Goal: Check status

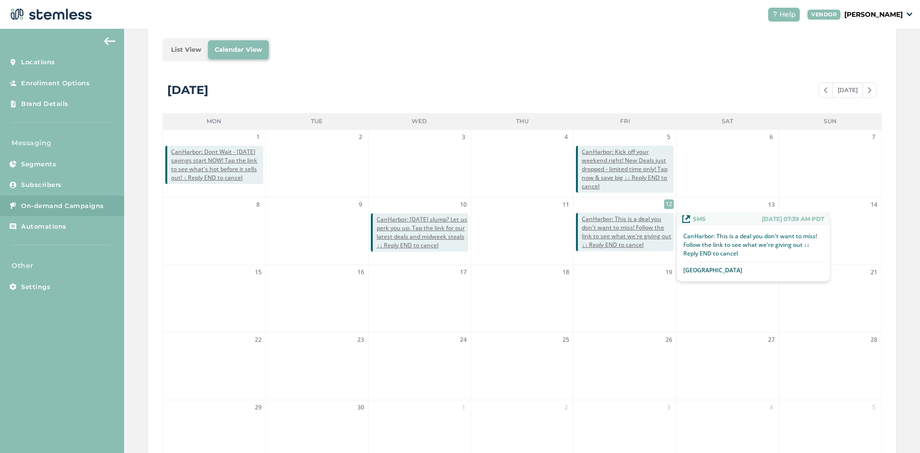
scroll to position [144, 0]
click at [604, 231] on span "CanHarbor: This is a deal you don't want to miss! Follow the link to see what w…" at bounding box center [626, 231] width 91 height 34
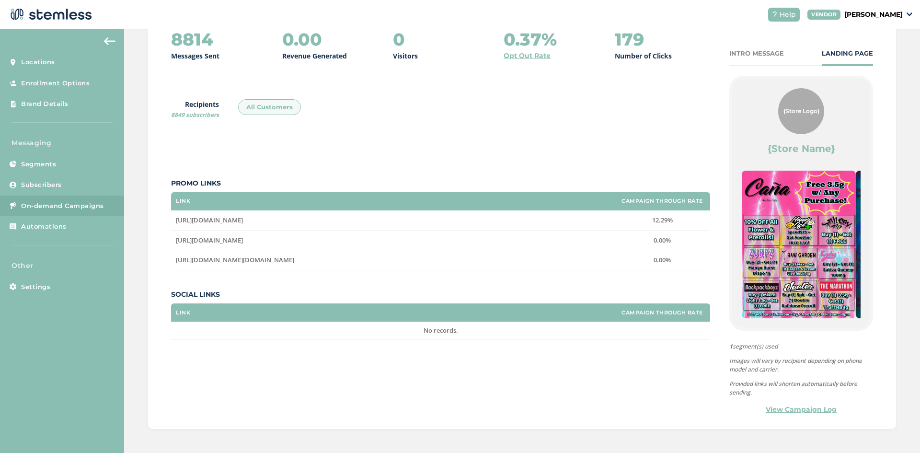
click at [587, 396] on div "8814 Messages Sent 0.00 Revenue Generated 0 Visitors 0.37% Opt Out Rate 179 Num…" at bounding box center [522, 222] width 702 height 385
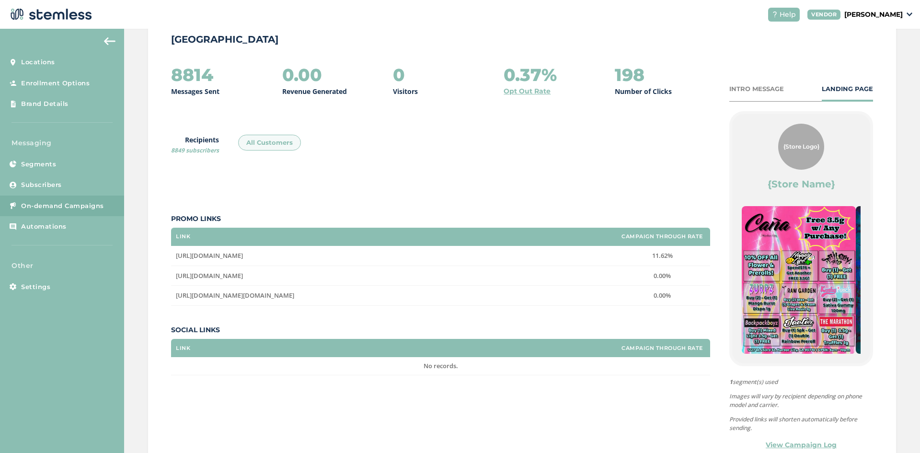
scroll to position [138, 0]
